Goal: Check status: Check status

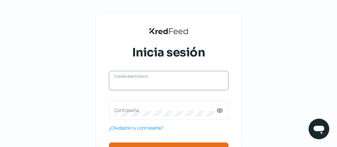
click at [149, 85] on input "Correo electrónico" at bounding box center [168, 84] width 108 height 6
type input "[PERSON_NAME][EMAIL_ADDRESS][PERSON_NAME][MEDICAL_DATA][DOMAIN_NAME]"
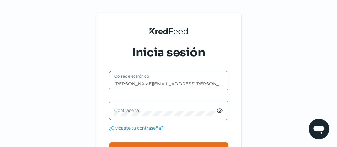
click at [172, 110] on label "Contraseña" at bounding box center [165, 110] width 102 height 6
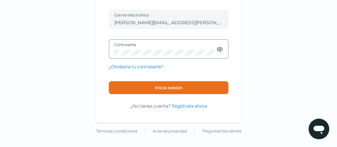
scroll to position [62, 0]
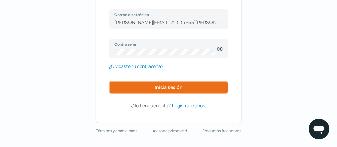
click at [193, 85] on button "Inicia sesión" at bounding box center [168, 87] width 119 height 13
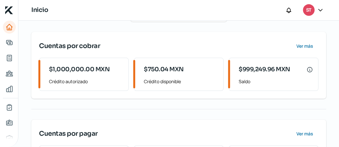
scroll to position [97, 0]
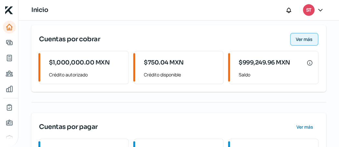
click at [309, 39] on span "Ver más" at bounding box center [304, 39] width 17 height 5
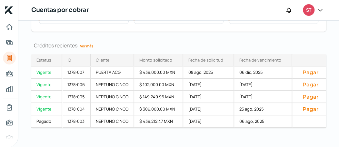
scroll to position [94, 0]
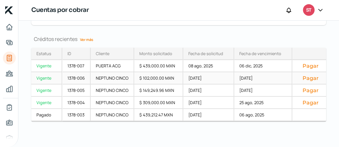
click at [108, 75] on div "NEPTUNO CINCO" at bounding box center [113, 78] width 44 height 12
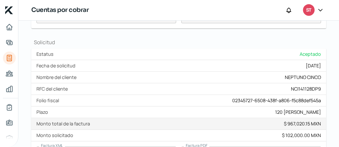
scroll to position [161, 0]
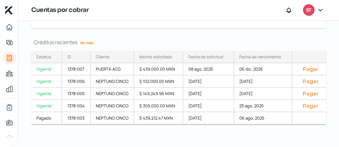
scroll to position [94, 0]
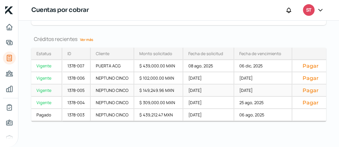
click at [105, 88] on div "NEPTUNO CINCO" at bounding box center [113, 91] width 44 height 12
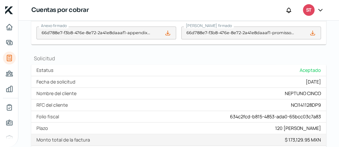
scroll to position [162, 0]
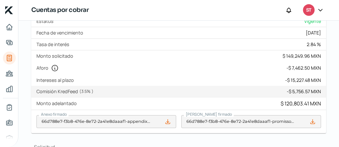
click at [10, 9] on icon at bounding box center [9, 10] width 8 height 8
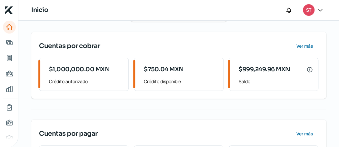
scroll to position [97, 0]
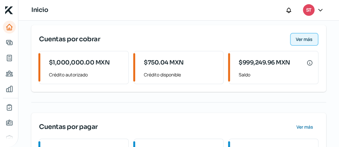
click at [301, 37] on span "Ver más" at bounding box center [304, 39] width 17 height 5
